Goal: Feedback & Contribution: Contribute content

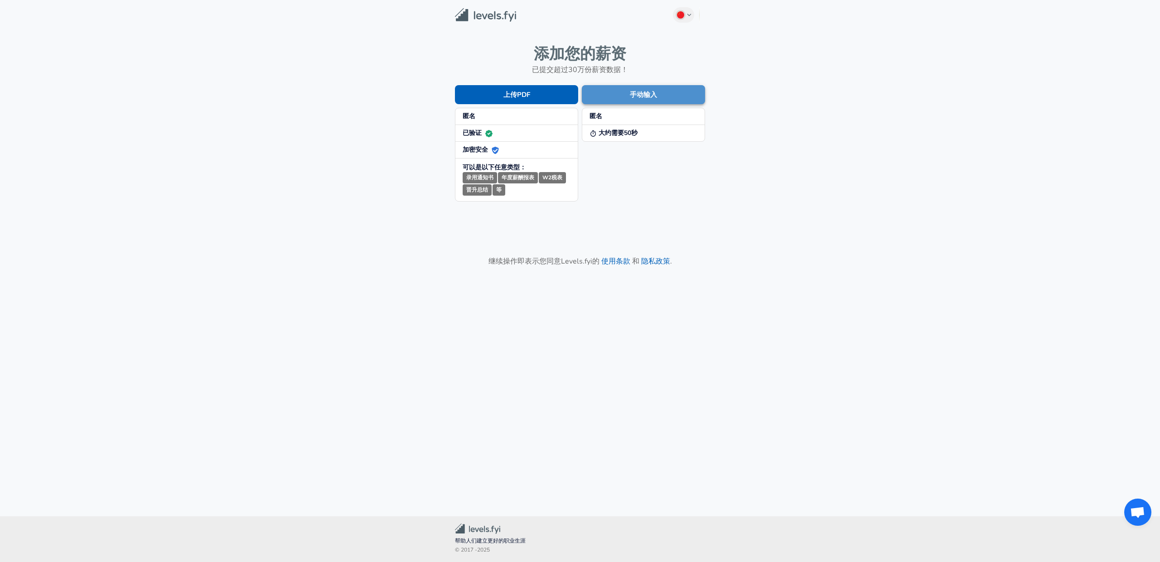
click at [648, 98] on button "手动输入" at bounding box center [643, 94] width 123 height 19
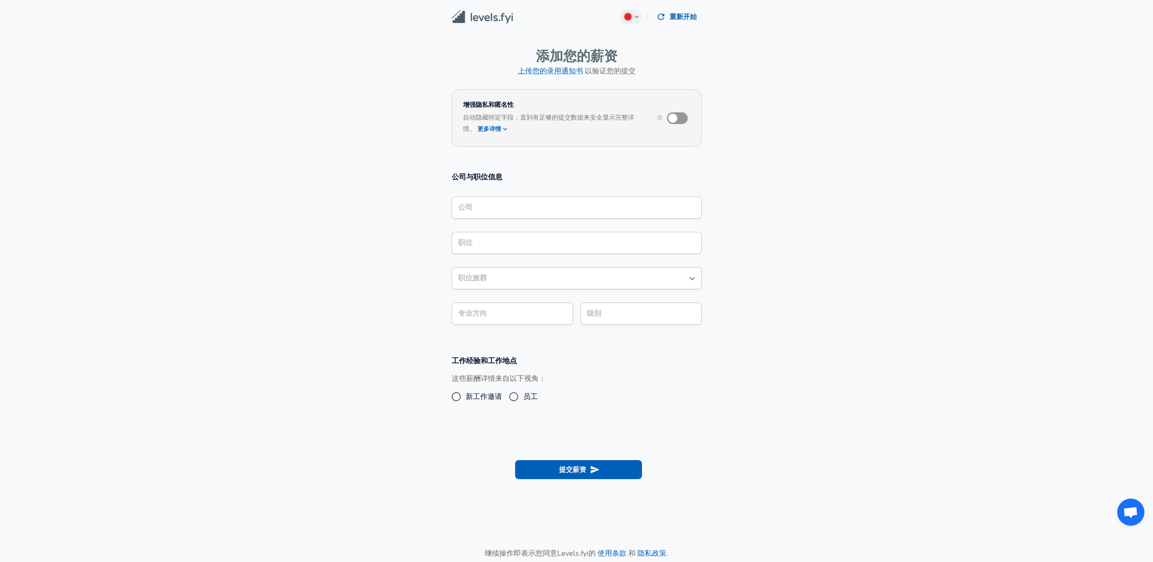
scroll to position [9, 0]
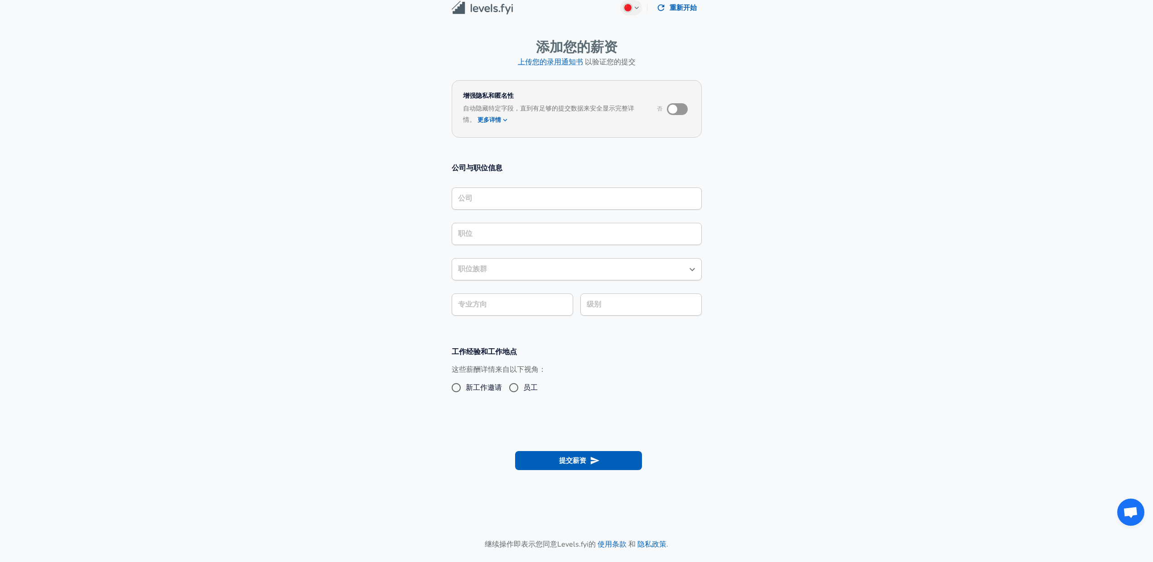
click at [534, 205] on input "公司" at bounding box center [577, 199] width 242 height 14
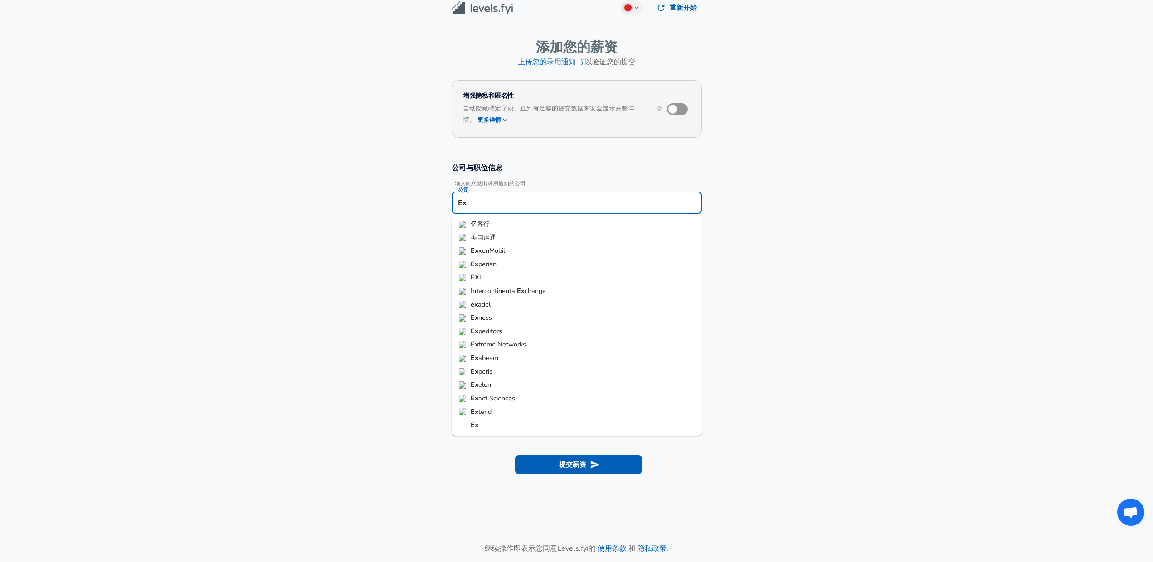
click at [494, 262] on span "perian" at bounding box center [488, 264] width 18 height 9
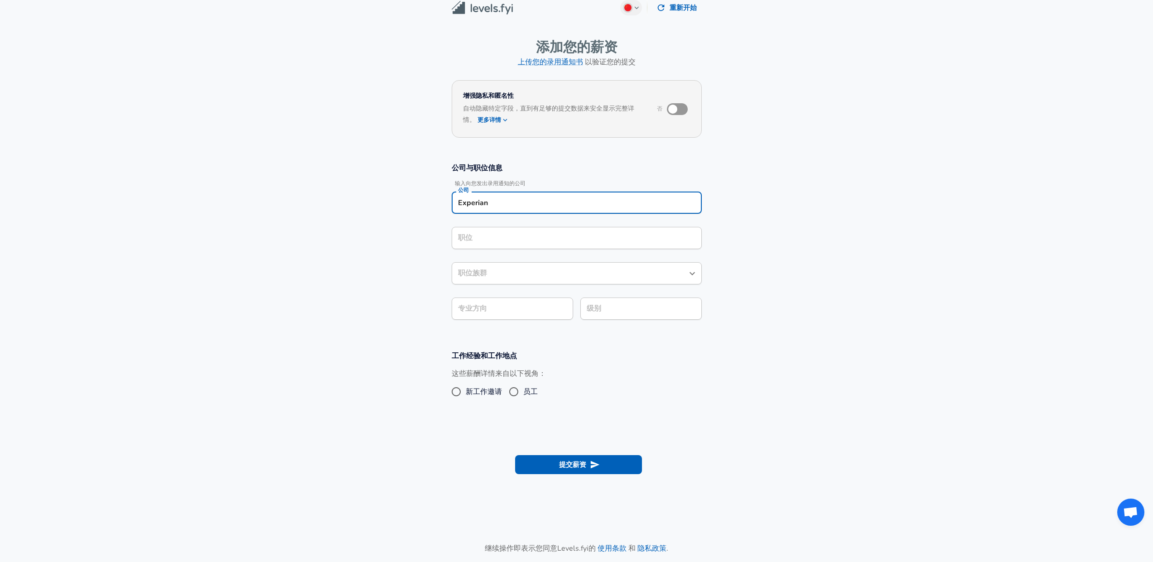
type input "Experian"
click at [501, 243] on div "公司与职位信息 输入向您发出录用通知的公司 公司 Experian 公司 职位 职位 职位族群 职位族群 专业方向 专业方向 级别 级别" at bounding box center [577, 245] width 272 height 164
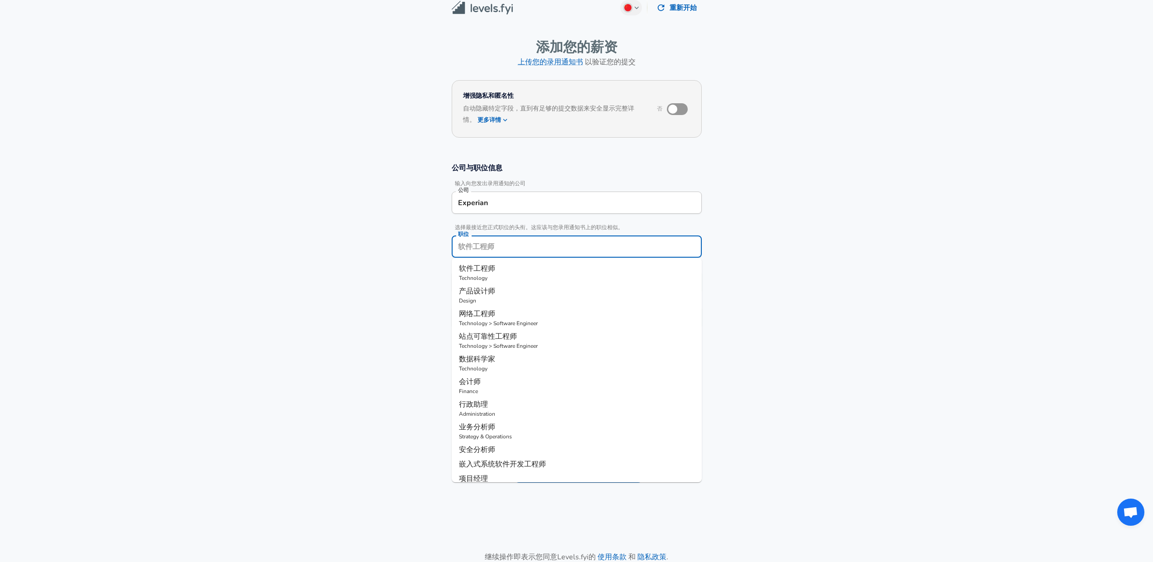
scroll to position [27, 0]
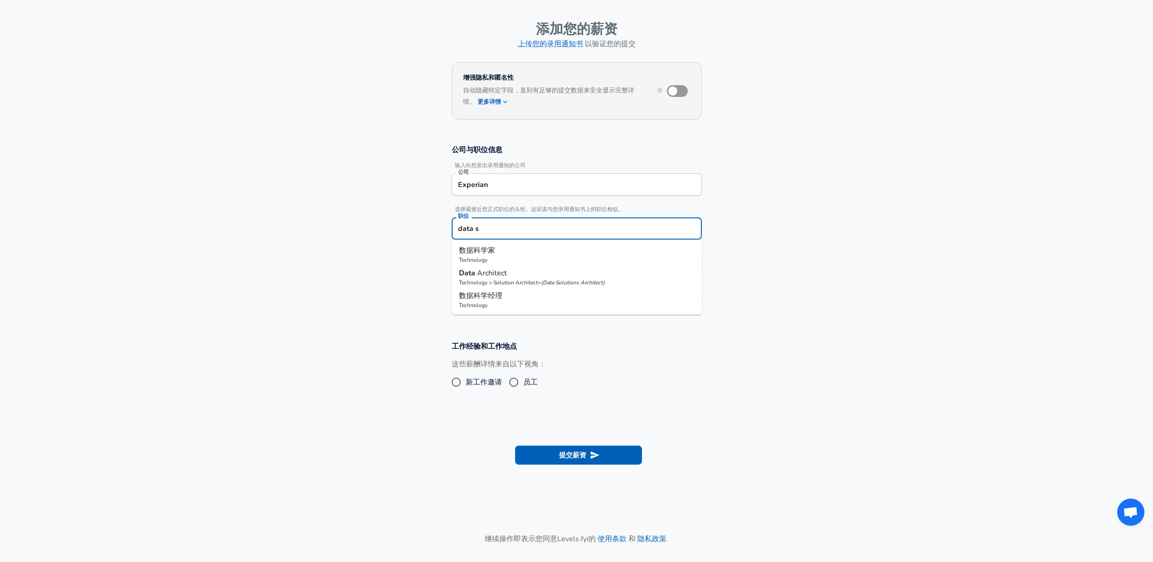
click at [499, 247] on p "数据科学家" at bounding box center [577, 250] width 236 height 11
type input "数据科学家"
click at [494, 301] on body "Chinese (Simplified) Change 重新开始 添加您的薪资 上传您的录用通知书 以验证您的提交 增强隐私和匿名性 否 自动隐藏特定字段，直…" at bounding box center [576, 254] width 1153 height 562
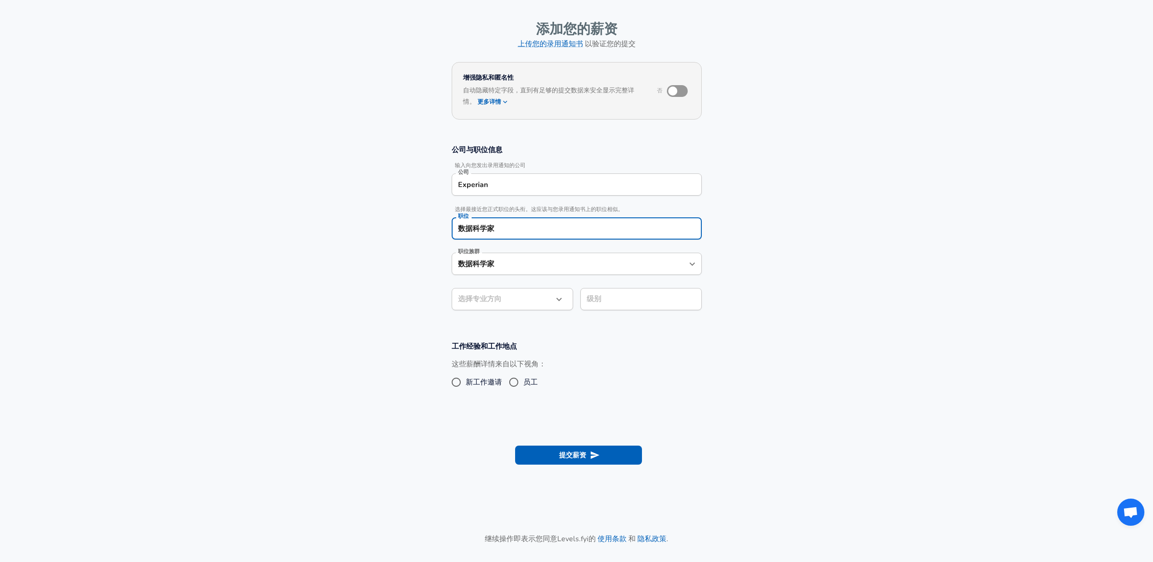
scroll to position [54, 0]
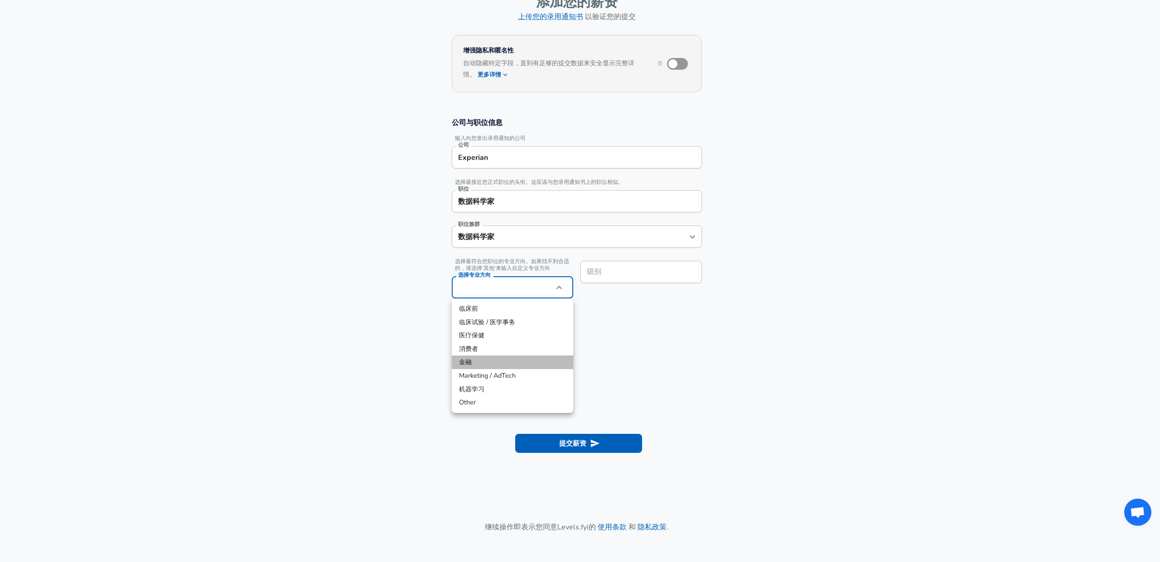
click at [510, 359] on li "金融" at bounding box center [512, 363] width 121 height 14
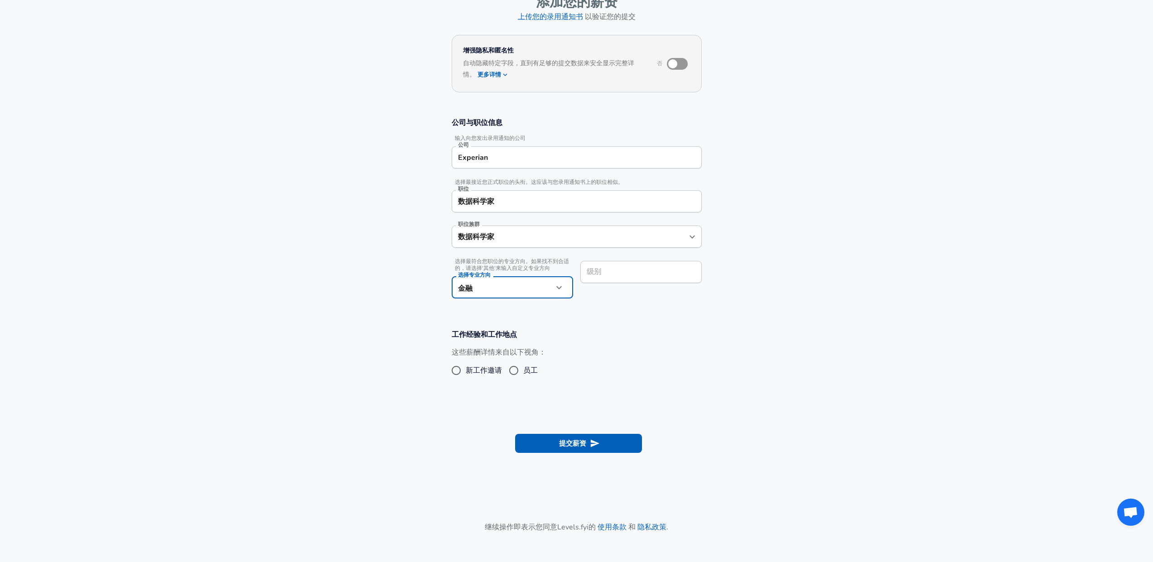
click at [556, 285] on icon "button" at bounding box center [559, 287] width 11 height 11
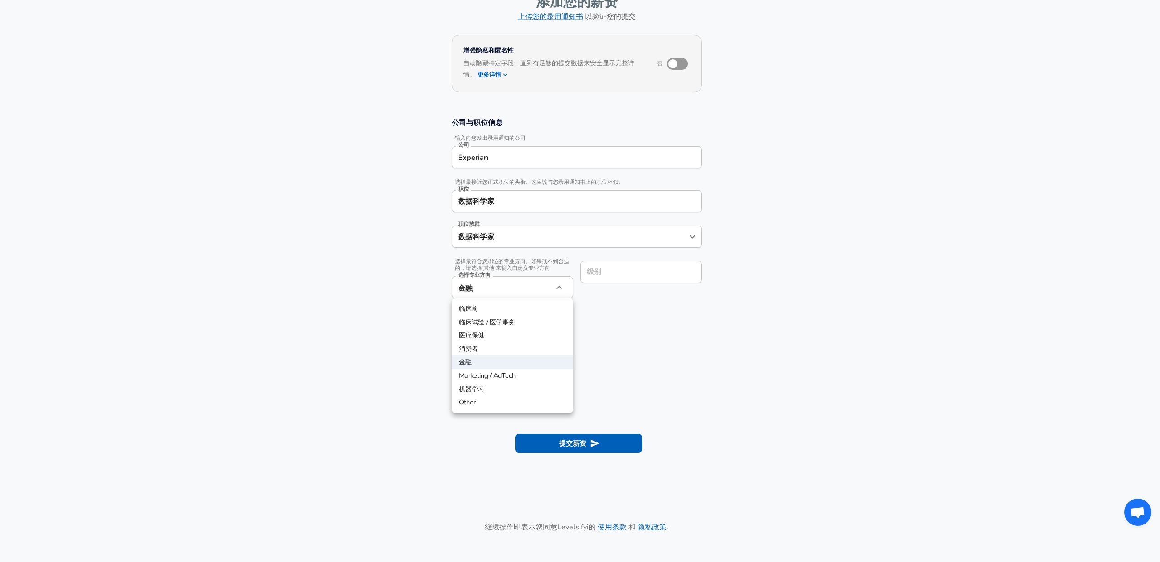
click at [526, 387] on li "机器学习" at bounding box center [512, 390] width 121 height 14
type input "Machine Learning"
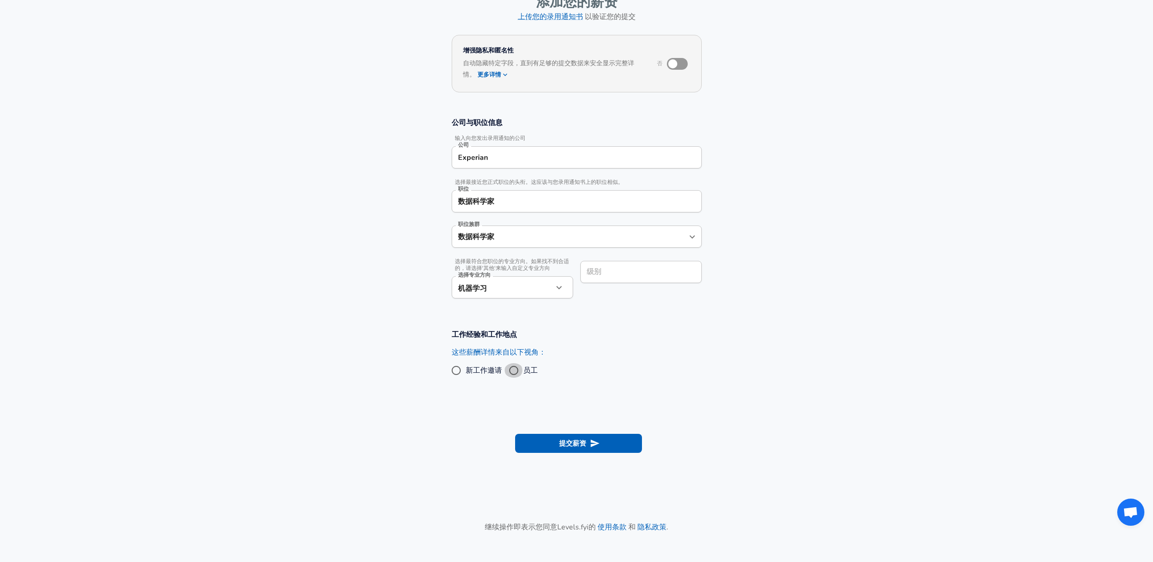
click at [519, 369] on input "员工" at bounding box center [513, 370] width 19 height 15
radio input "true"
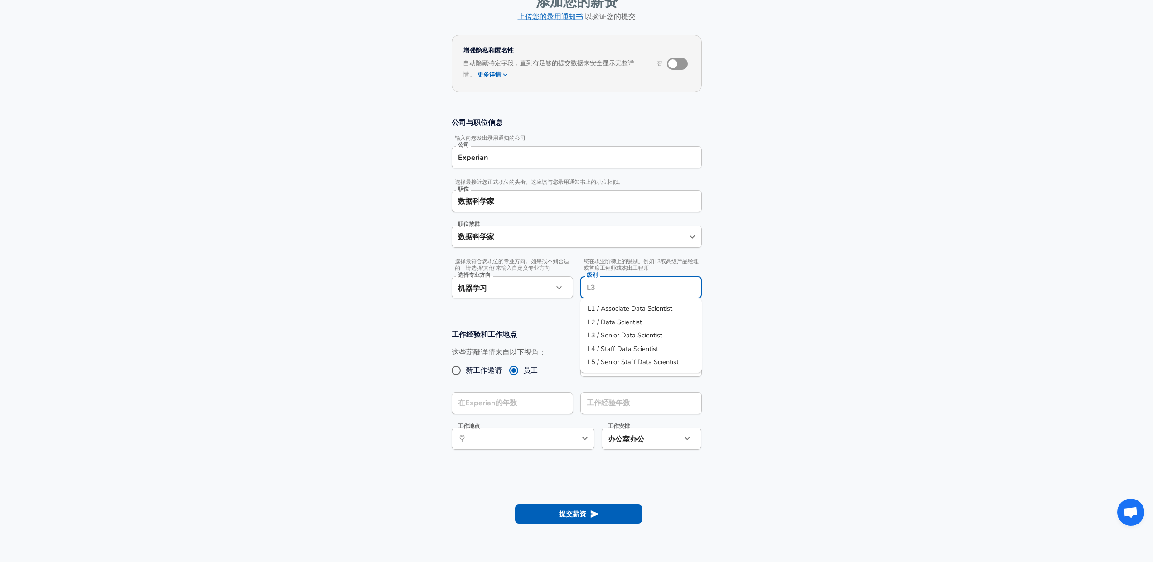
click at [630, 281] on input "级别" at bounding box center [641, 288] width 113 height 14
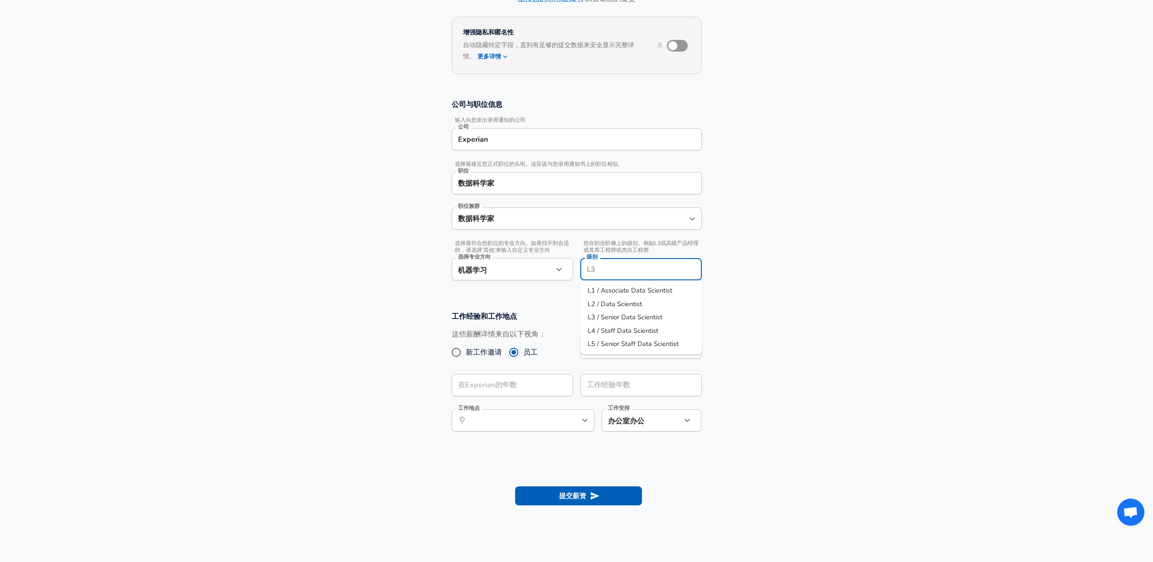
click at [625, 305] on span "L2 / Data Scientist" at bounding box center [615, 304] width 54 height 9
type input "L2 / Data Scientist"
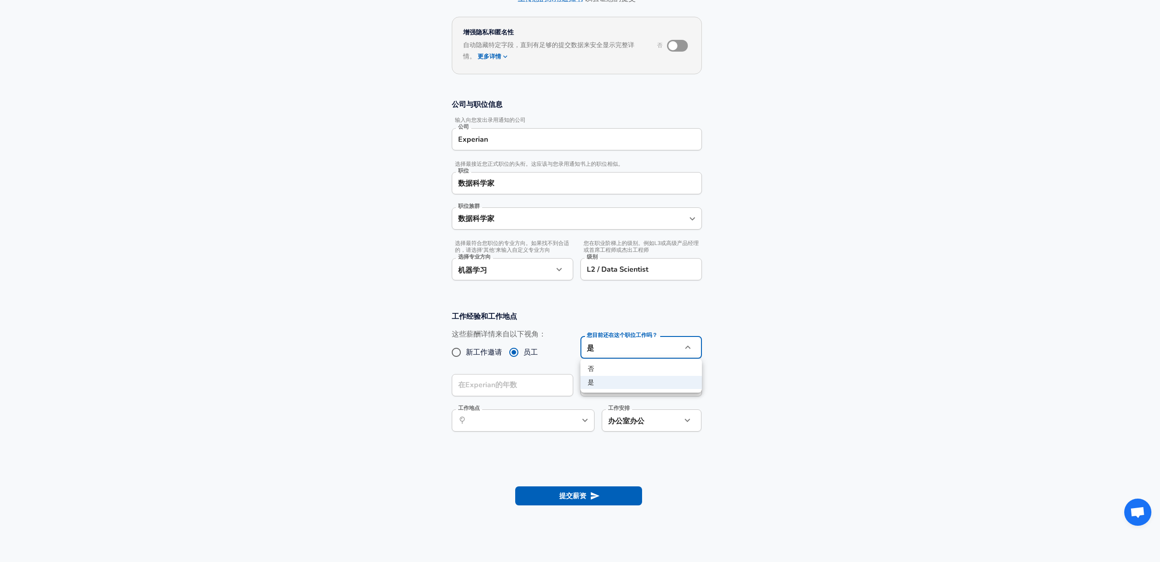
click at [609, 347] on body "Chinese (Simplified) Change 重新开始 添加您的薪资 上传您的录用通知书 以验证您的提交 增强隐私和匿名性 否 自动隐藏特定字段，直…" at bounding box center [580, 208] width 1160 height 562
click at [606, 373] on li "否" at bounding box center [641, 370] width 121 height 14
type input "no"
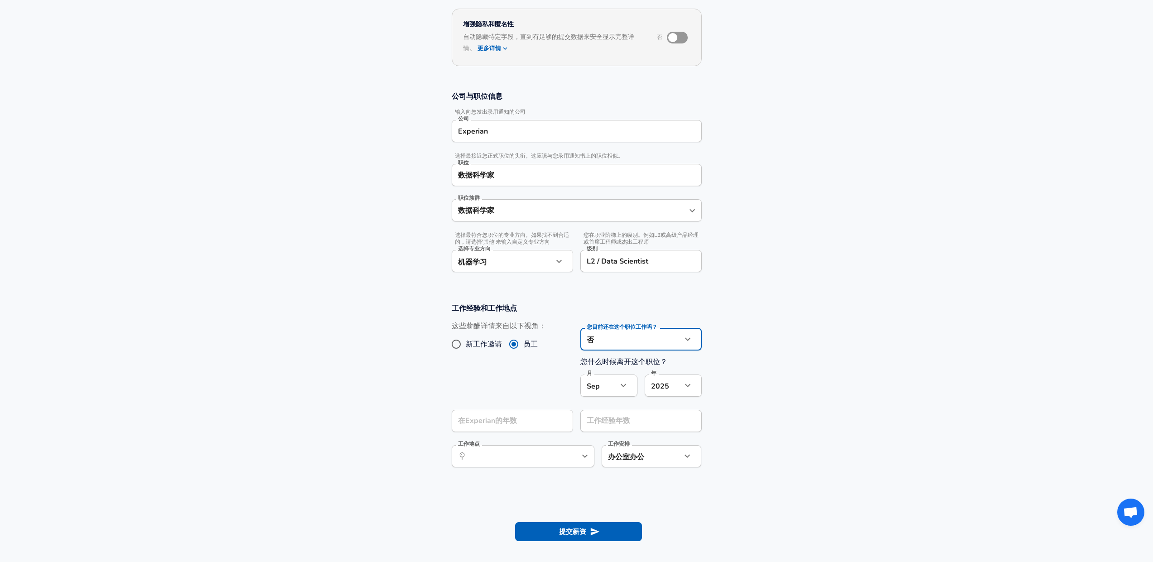
scroll to position [87, 0]
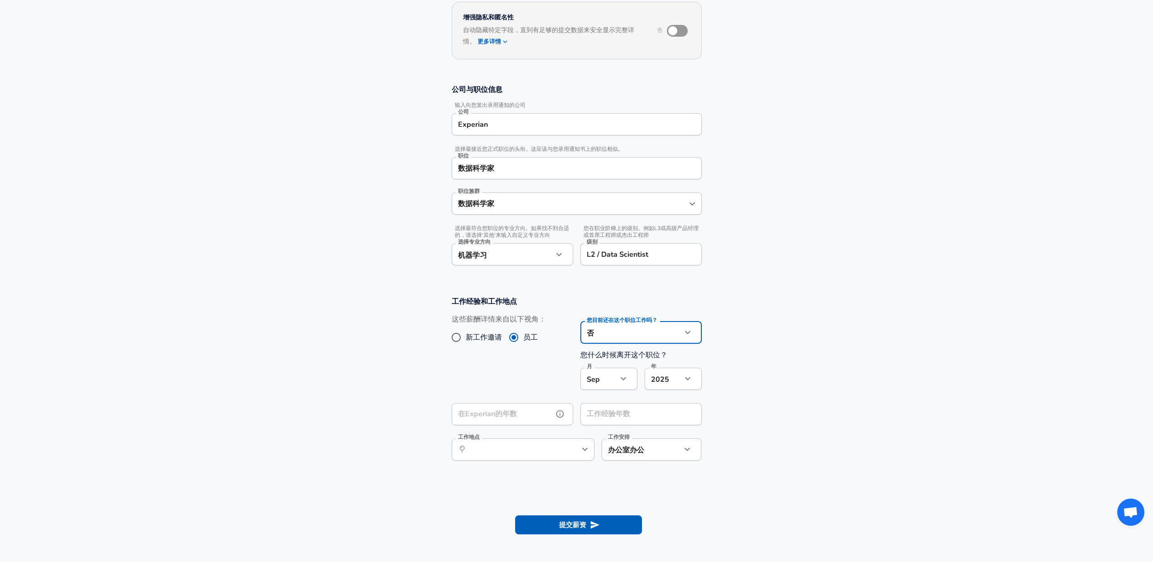
click at [521, 413] on div "在Experian的年数 在Experian的年数" at bounding box center [512, 415] width 121 height 24
type input "6"
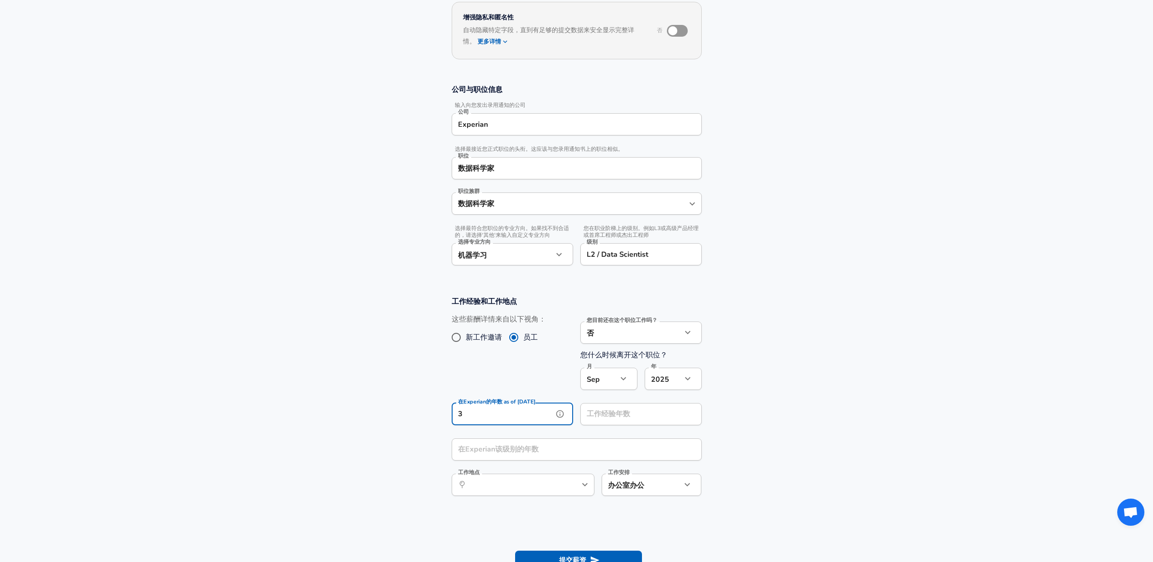
type input "3"
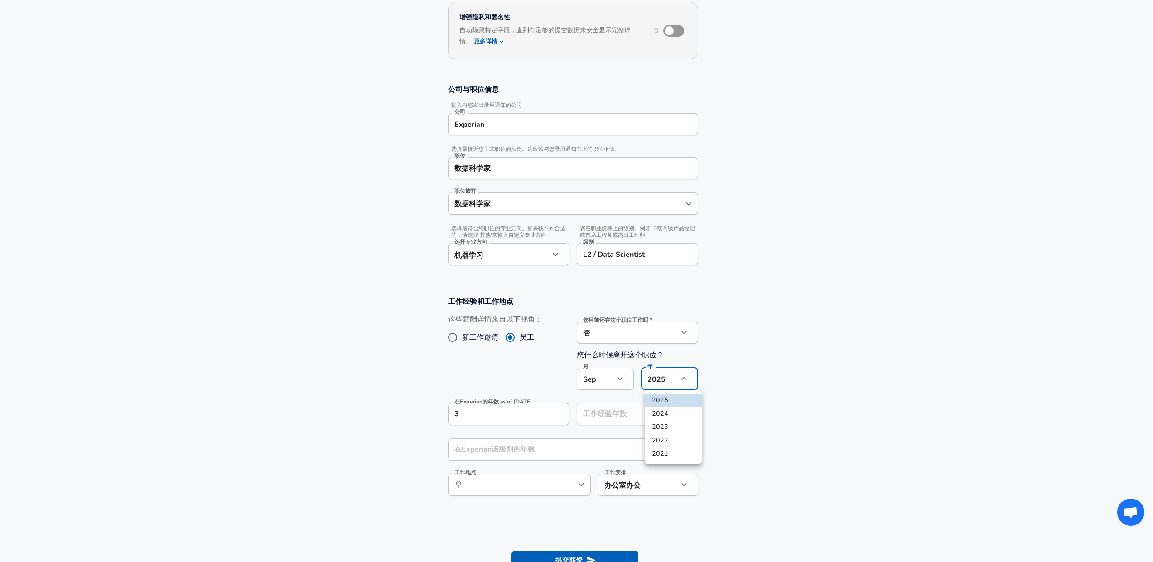
click at [663, 384] on body "Chinese (Simplified) Change 重新开始 添加您的薪资 上传您的录用通知书 以验证您的提交 增强隐私和匿名性 否 自动隐藏特定字段，直…" at bounding box center [576, 194] width 1153 height 562
click at [667, 450] on li "2021" at bounding box center [673, 454] width 57 height 14
type input "2021"
click at [657, 415] on input "工作经验年数 as of [DATE]" at bounding box center [632, 414] width 102 height 22
type input "7"
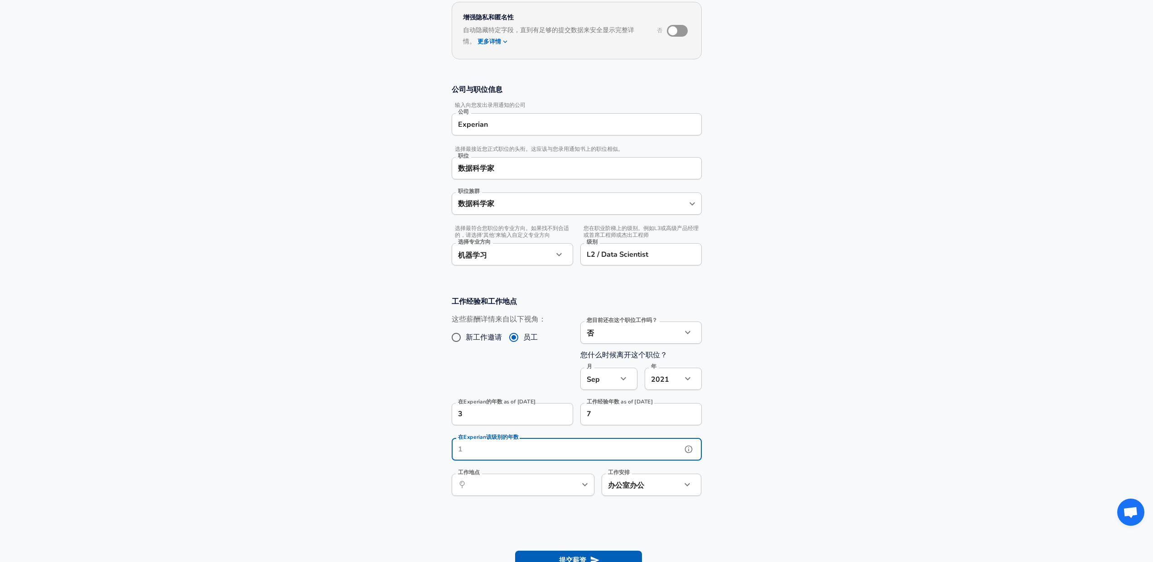
click at [638, 445] on input "在Experian该级别的年数" at bounding box center [567, 450] width 230 height 22
click at [577, 487] on div "​ 工作地点" at bounding box center [523, 485] width 143 height 22
type input "1"
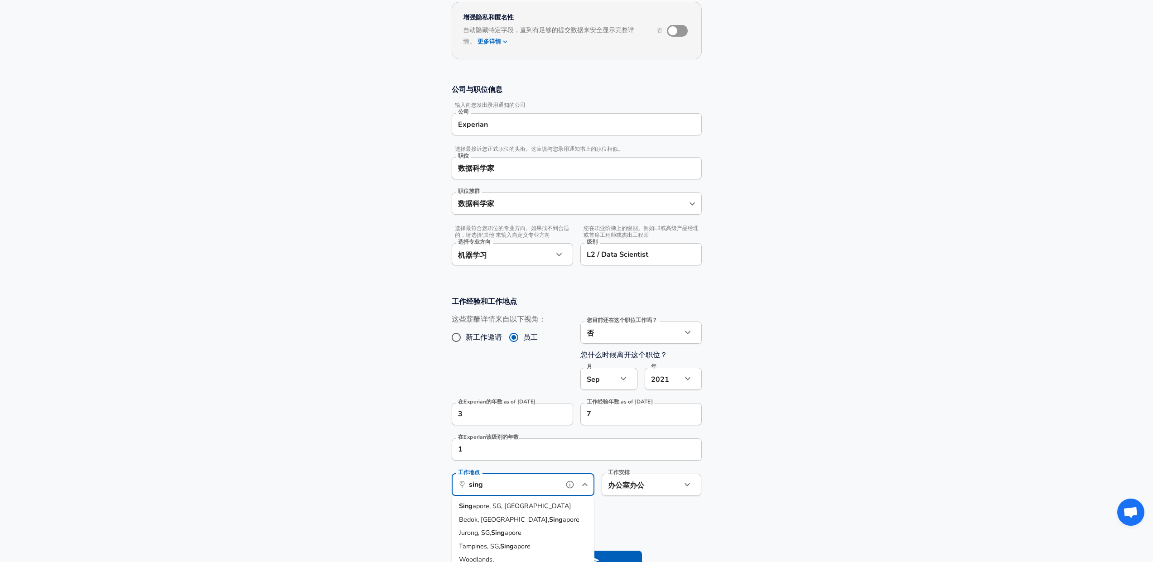
click at [561, 504] on li "Sing apore, SG, [GEOGRAPHIC_DATA]" at bounding box center [523, 507] width 143 height 14
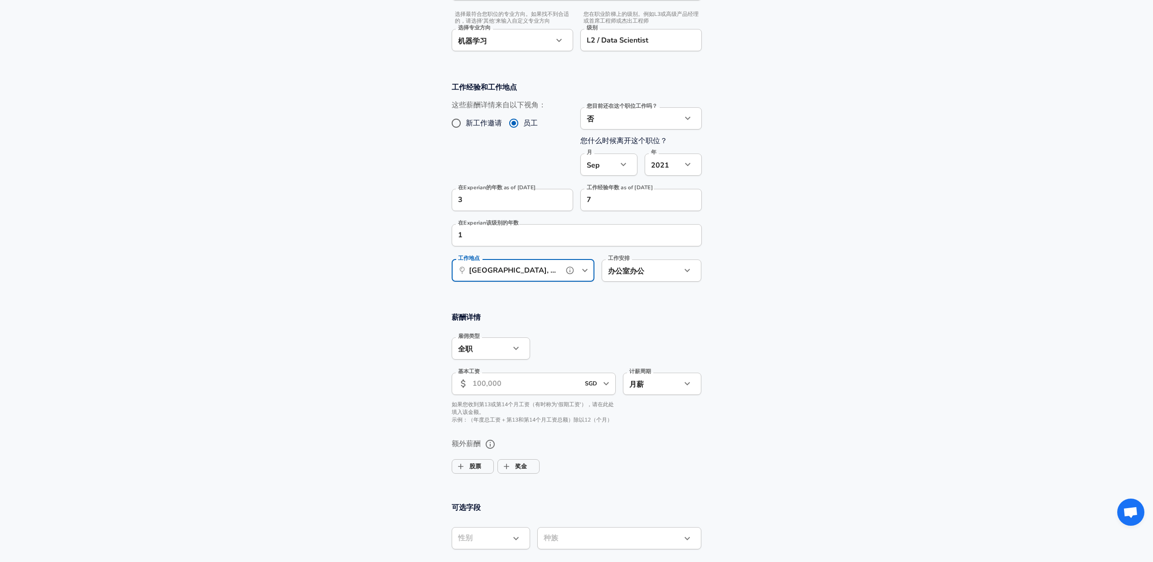
scroll to position [302, 0]
type input "[GEOGRAPHIC_DATA], [GEOGRAPHIC_DATA], [GEOGRAPHIC_DATA]"
click at [549, 390] on input "基本工资" at bounding box center [526, 384] width 107 height 22
type input "0"
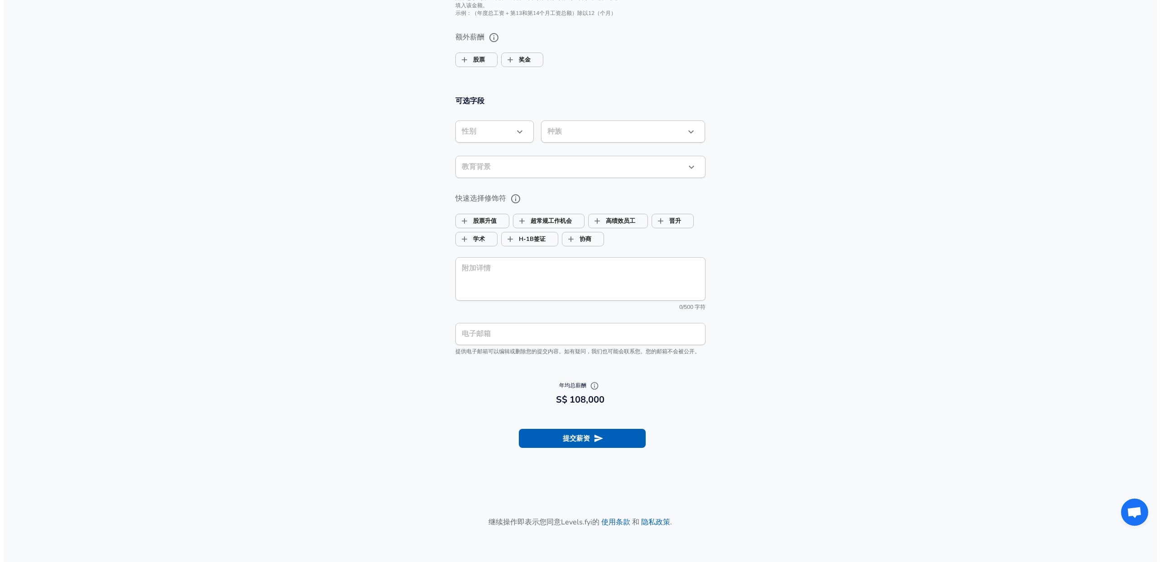
scroll to position [714, 0]
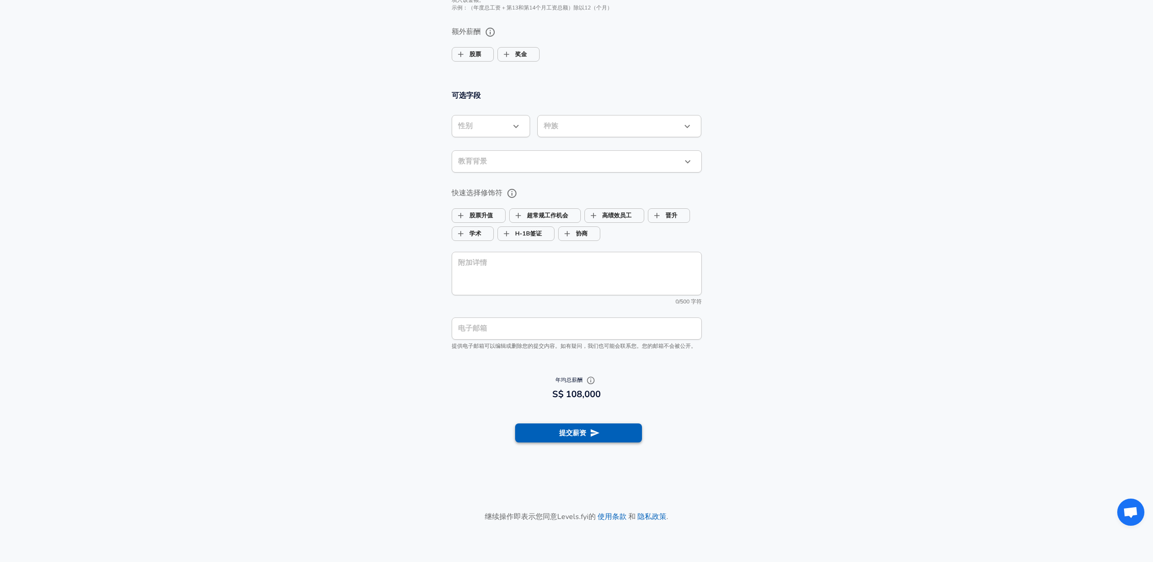
type input "9,000"
click at [583, 437] on button "提交薪资" at bounding box center [578, 433] width 127 height 19
